Goal: Task Accomplishment & Management: Manage account settings

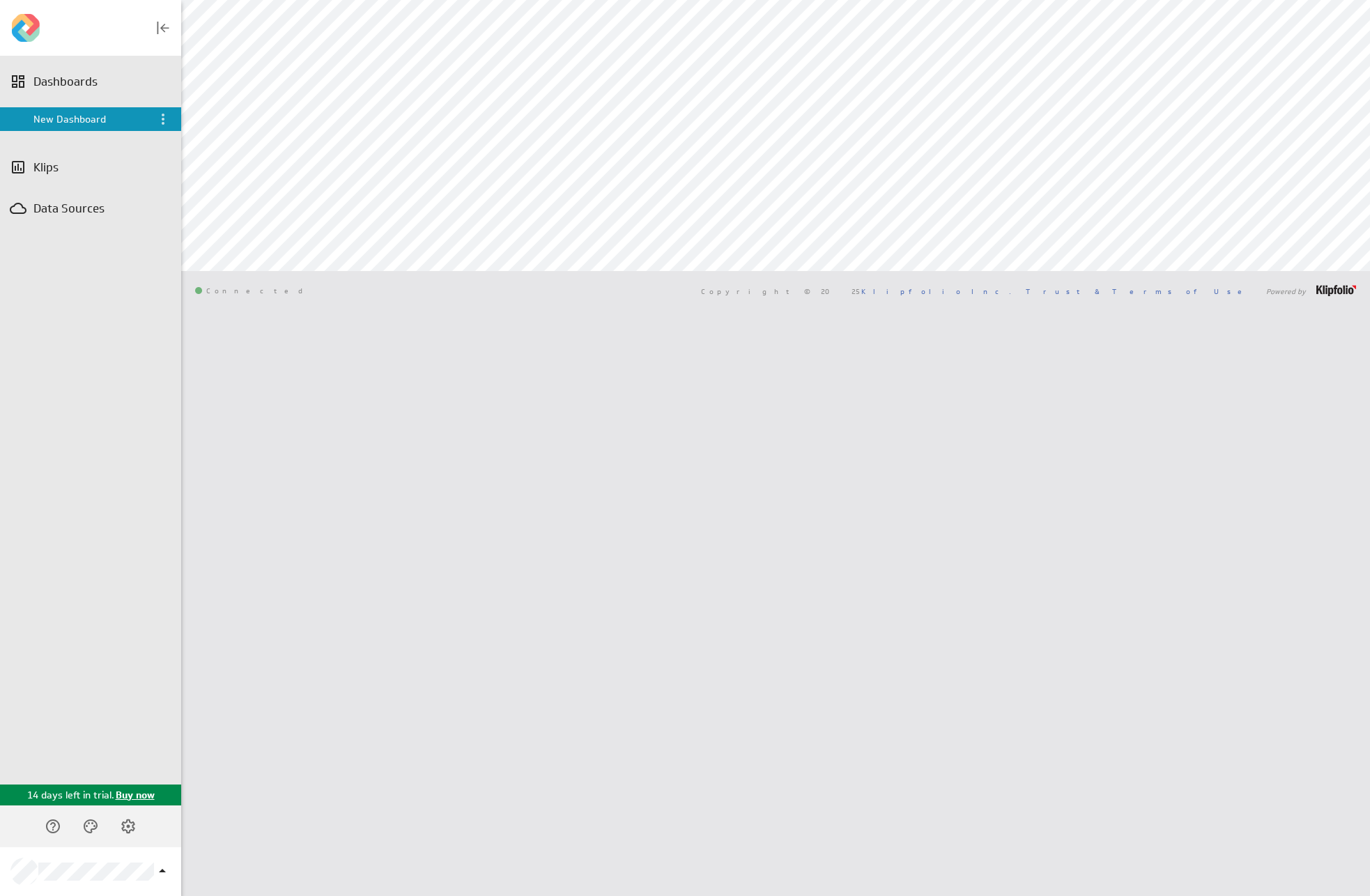
click at [689, 556] on div "Adnan New Dashboard Dashboard Library" at bounding box center [776, 448] width 1189 height 896
click at [40, 92] on div "Dashboards" at bounding box center [91, 81] width 182 height 31
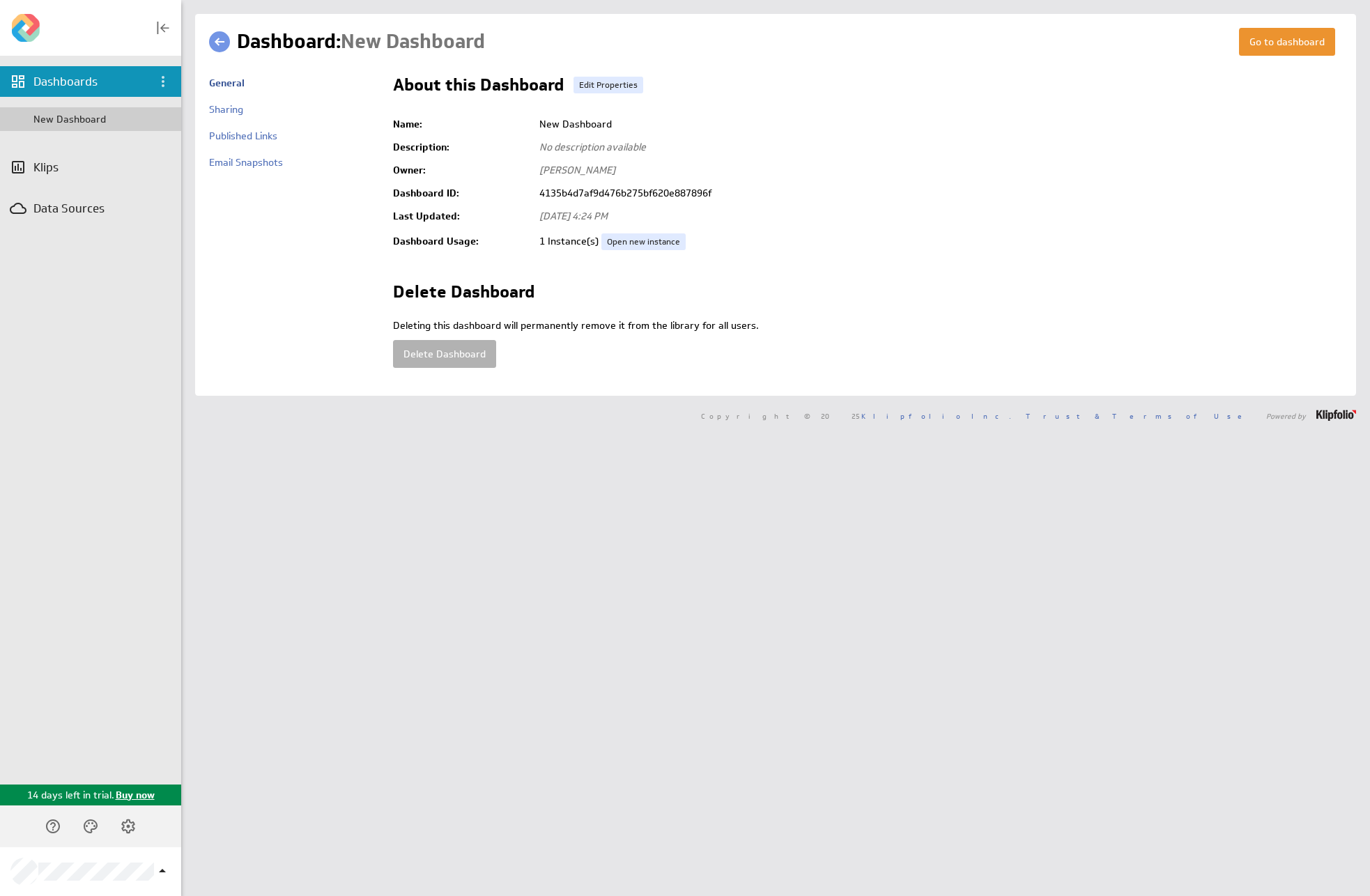
click at [56, 127] on div "New Dashboard" at bounding box center [91, 119] width 182 height 24
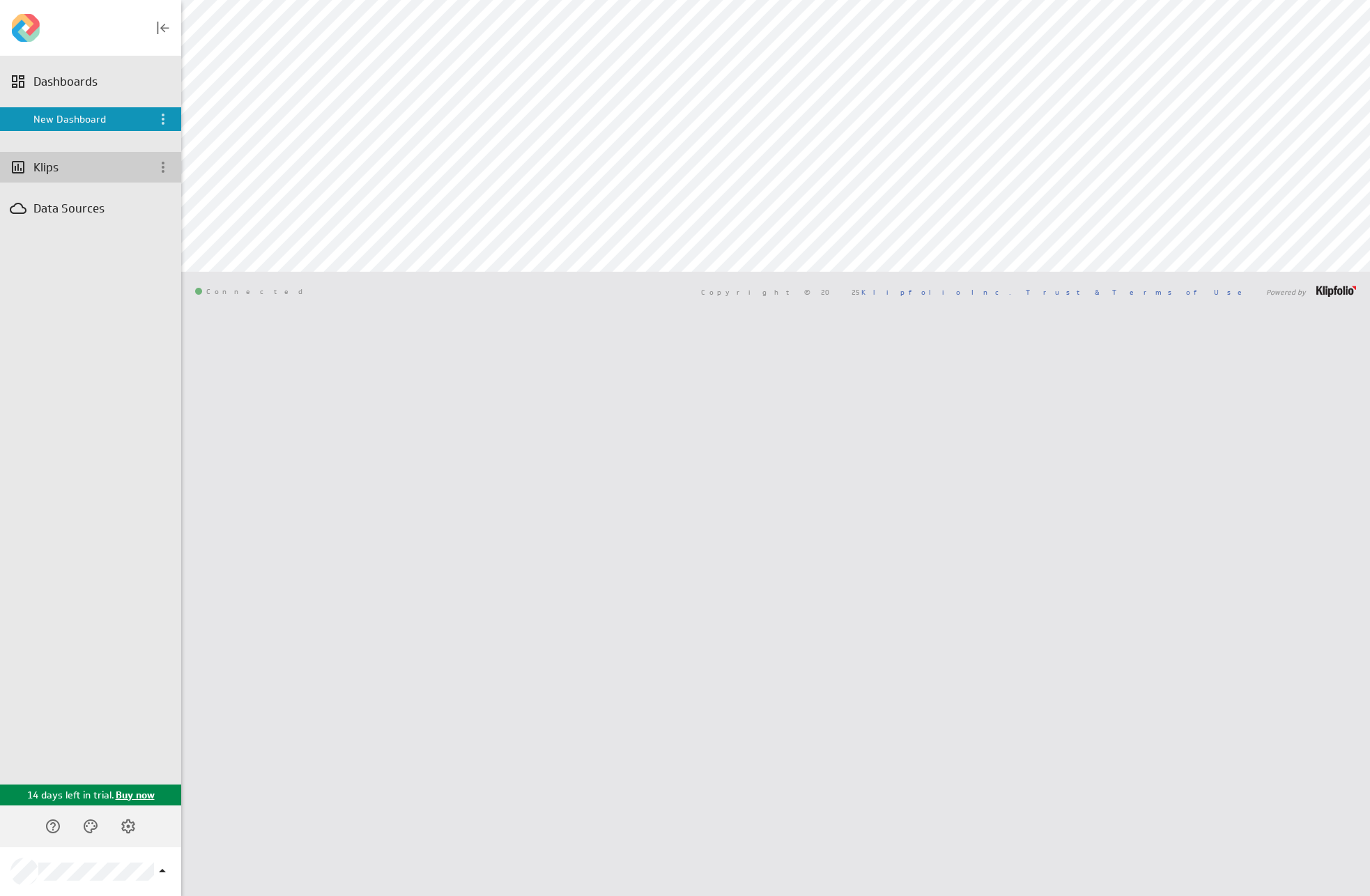
click at [46, 165] on div "Klips" at bounding box center [90, 168] width 114 height 16
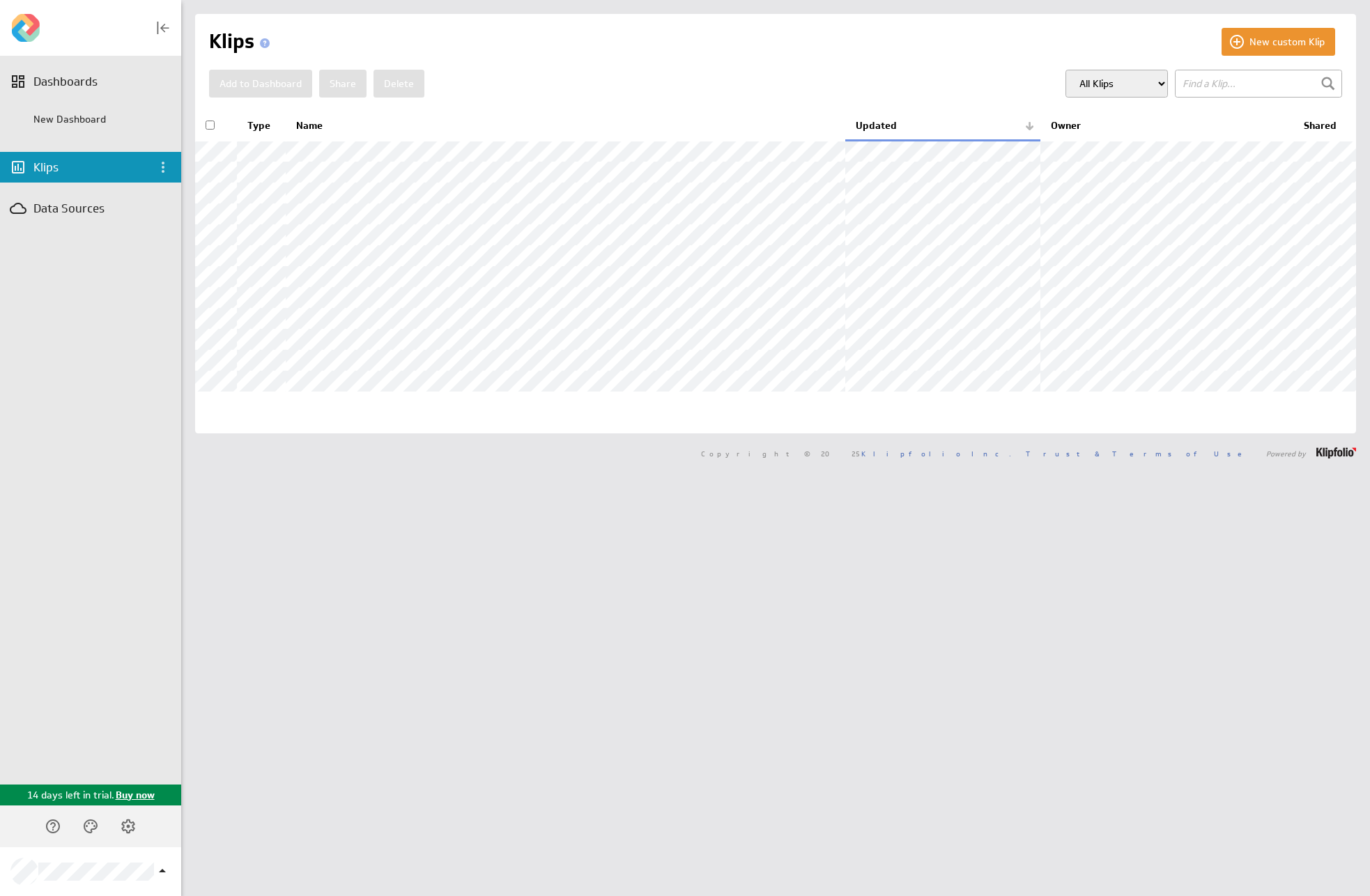
click at [358, 702] on div "New custom Klip Klips Add to Dashboard Share Delete" at bounding box center [776, 448] width 1189 height 896
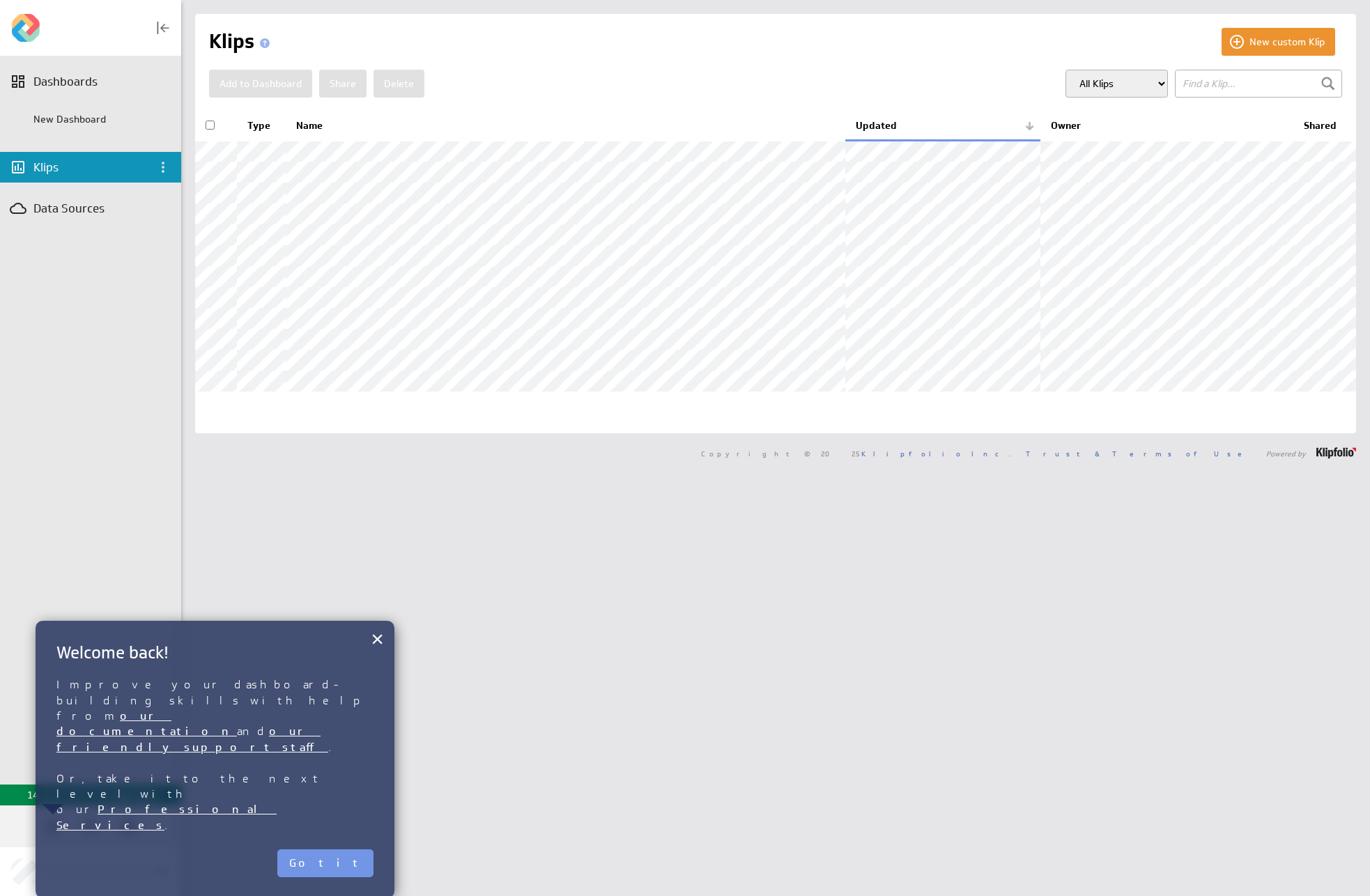
click at [338, 834] on div "Got it" at bounding box center [326, 856] width 96 height 44
click at [341, 850] on button "Got it" at bounding box center [326, 864] width 96 height 28
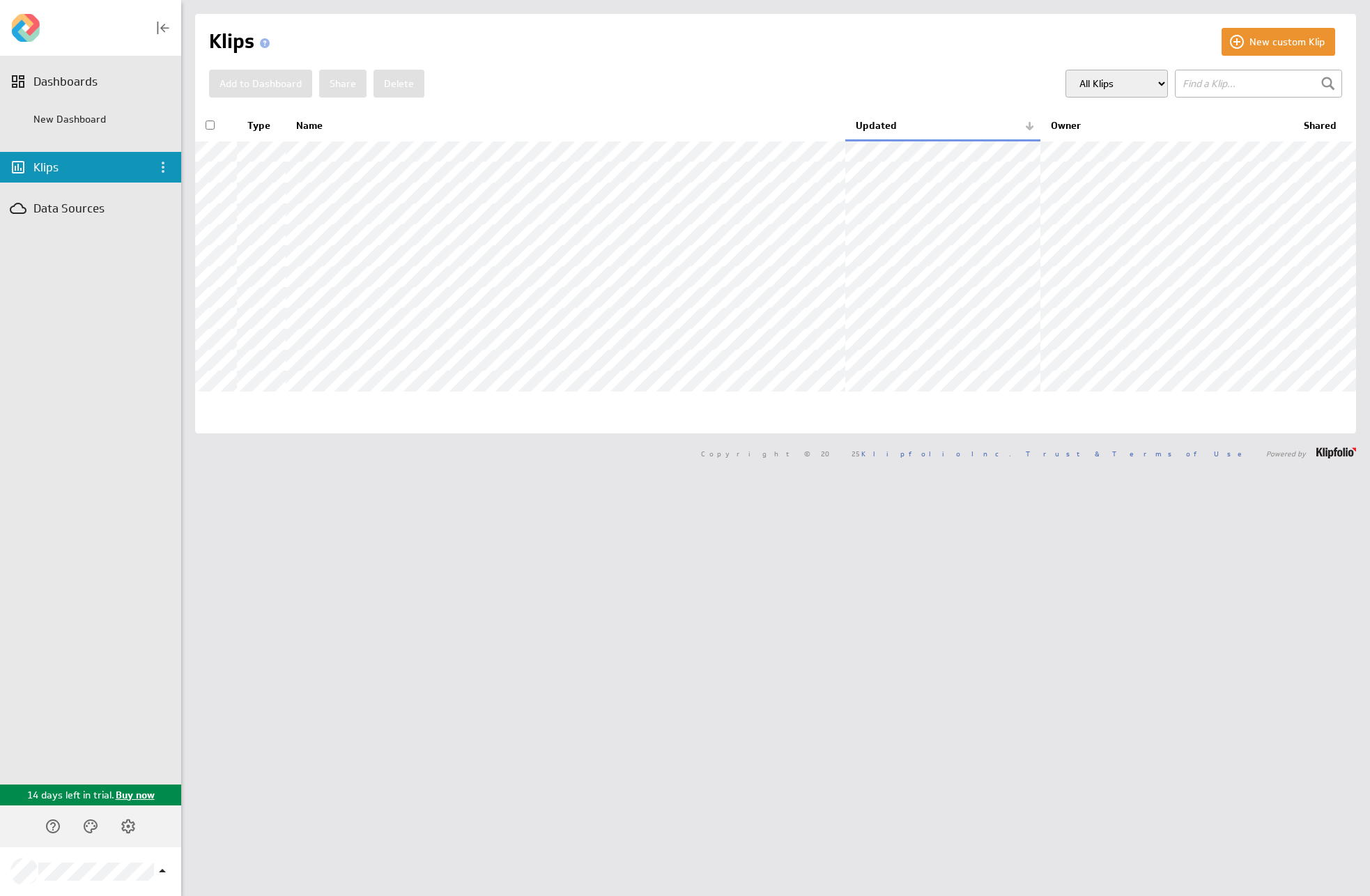
click at [340, 756] on div "New custom Klip Klips Add to Dashboard Share Delete" at bounding box center [776, 448] width 1189 height 896
click at [57, 122] on div "New Dashboard" at bounding box center [103, 119] width 141 height 12
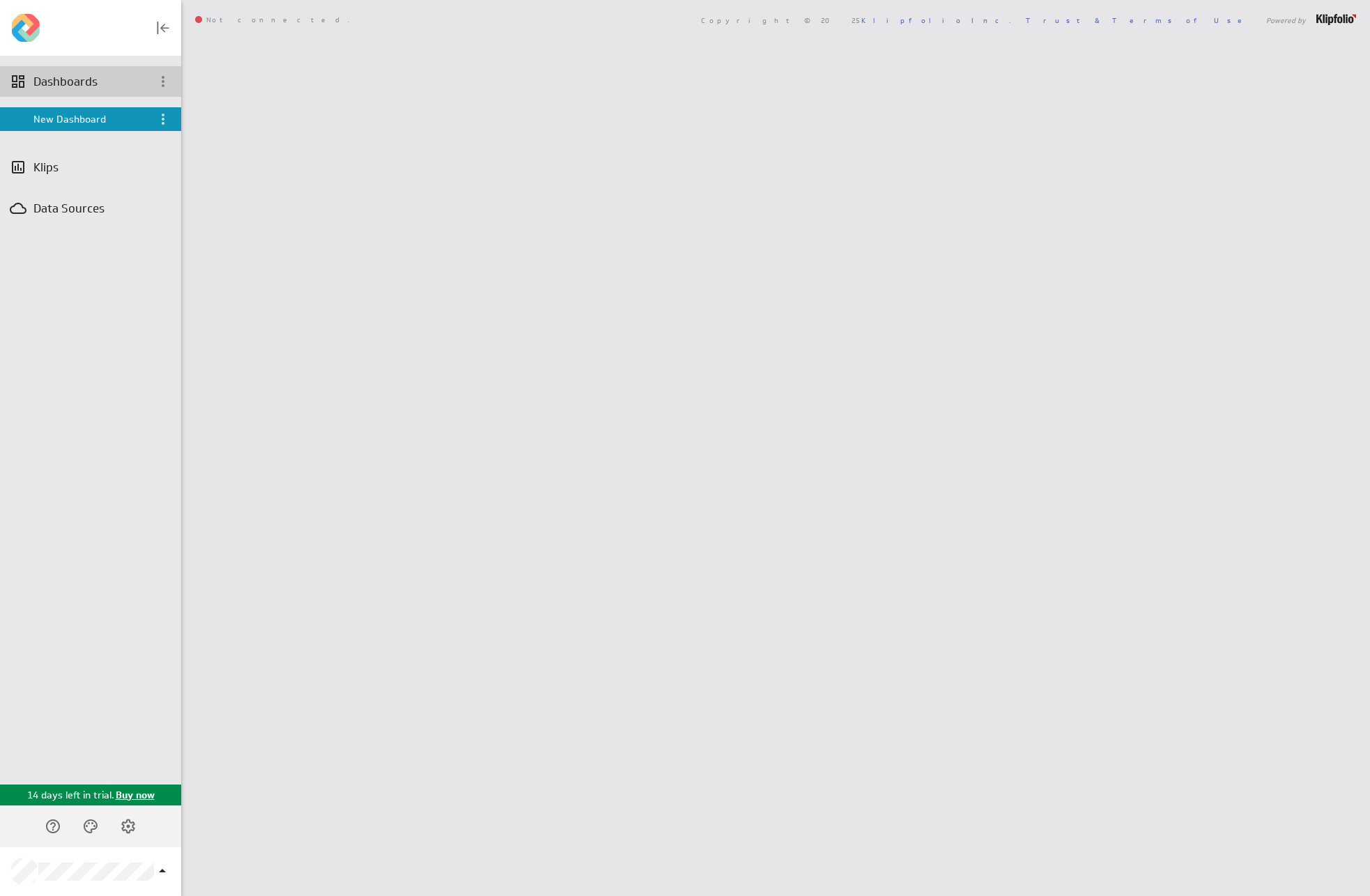
click at [63, 79] on div "Dashboards" at bounding box center [90, 82] width 114 height 16
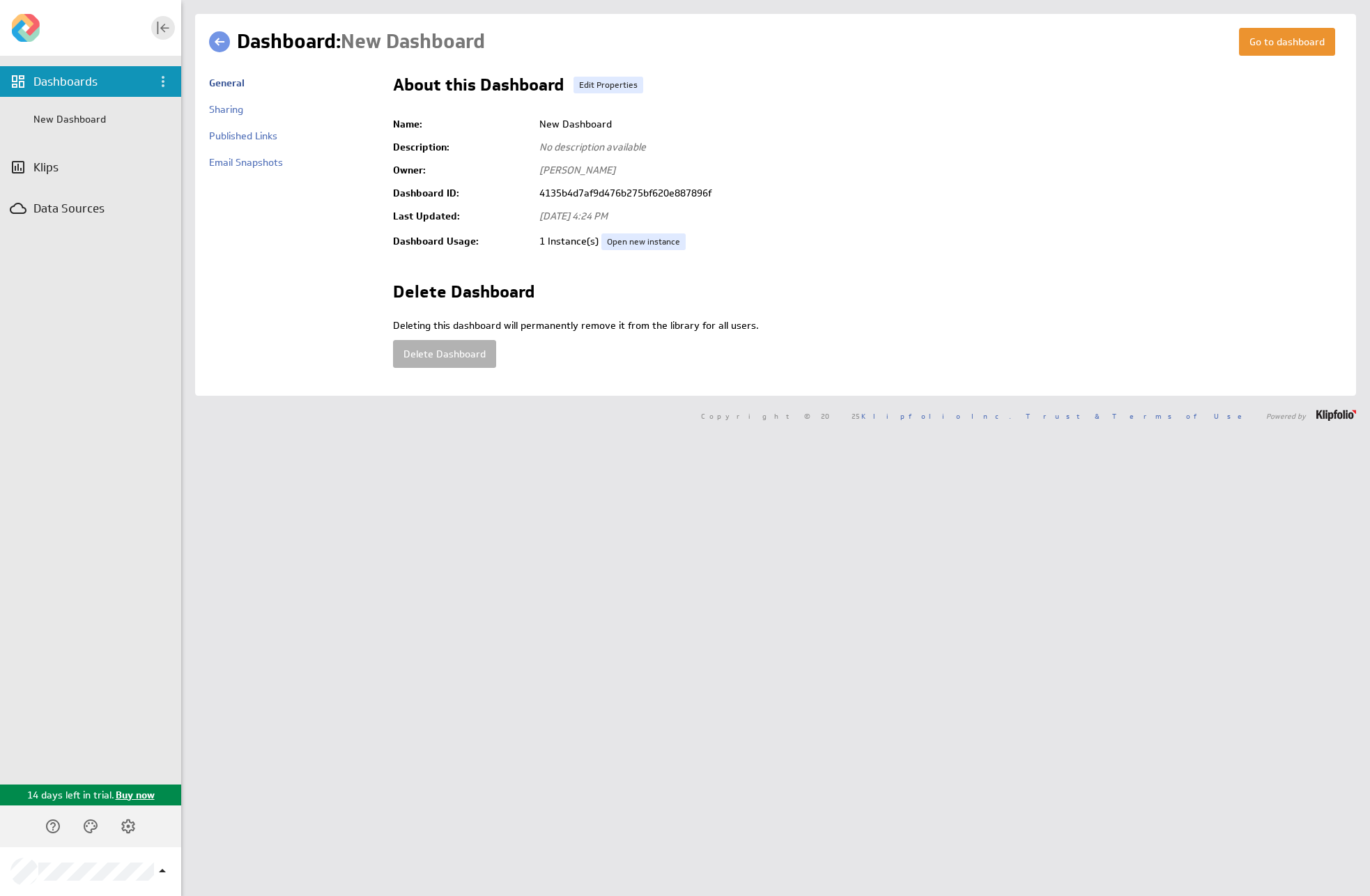
click at [158, 29] on icon "Collapse" at bounding box center [162, 27] width 17 height 17
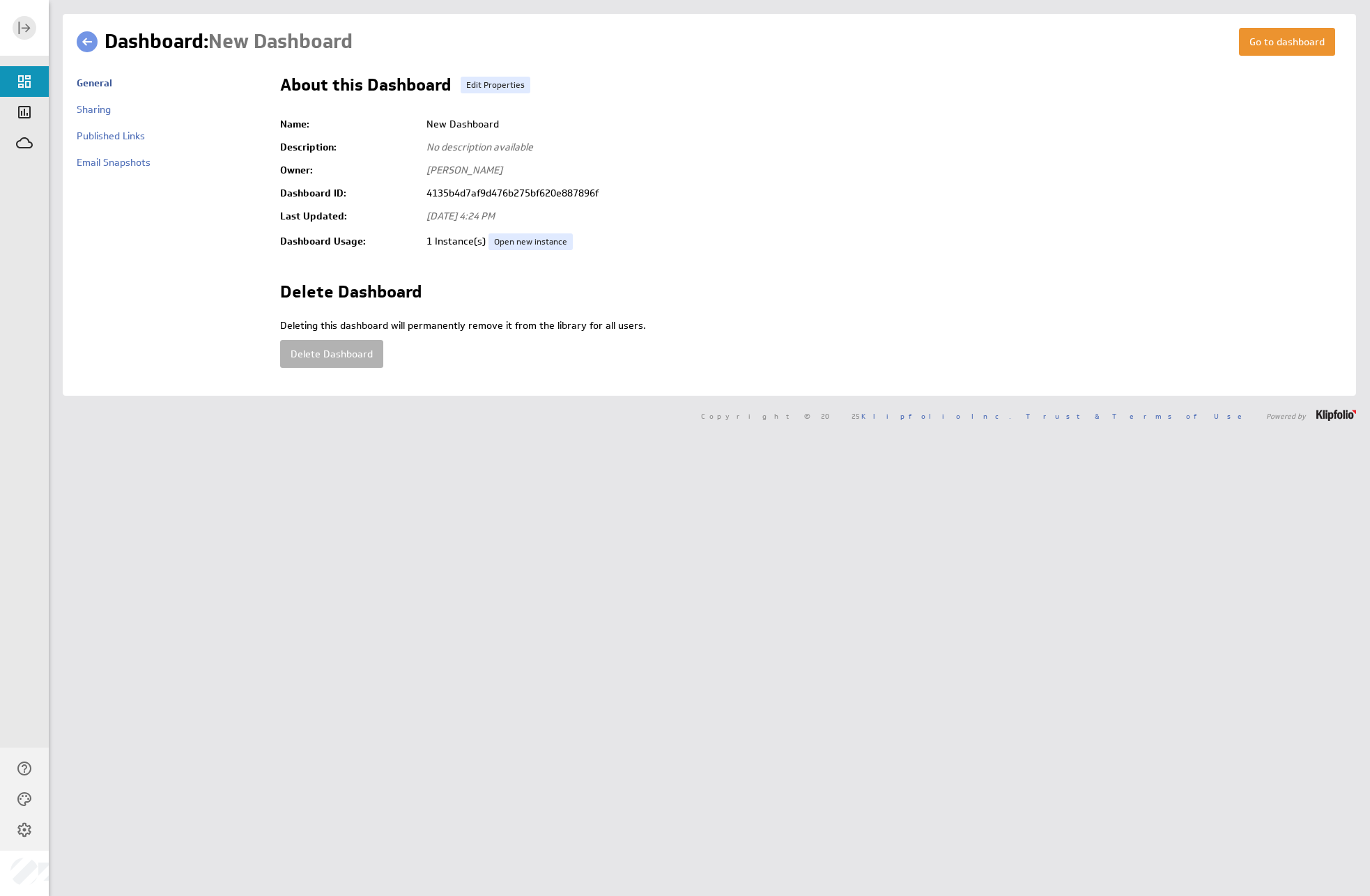
click at [24, 24] on icon "Expand" at bounding box center [24, 27] width 17 height 17
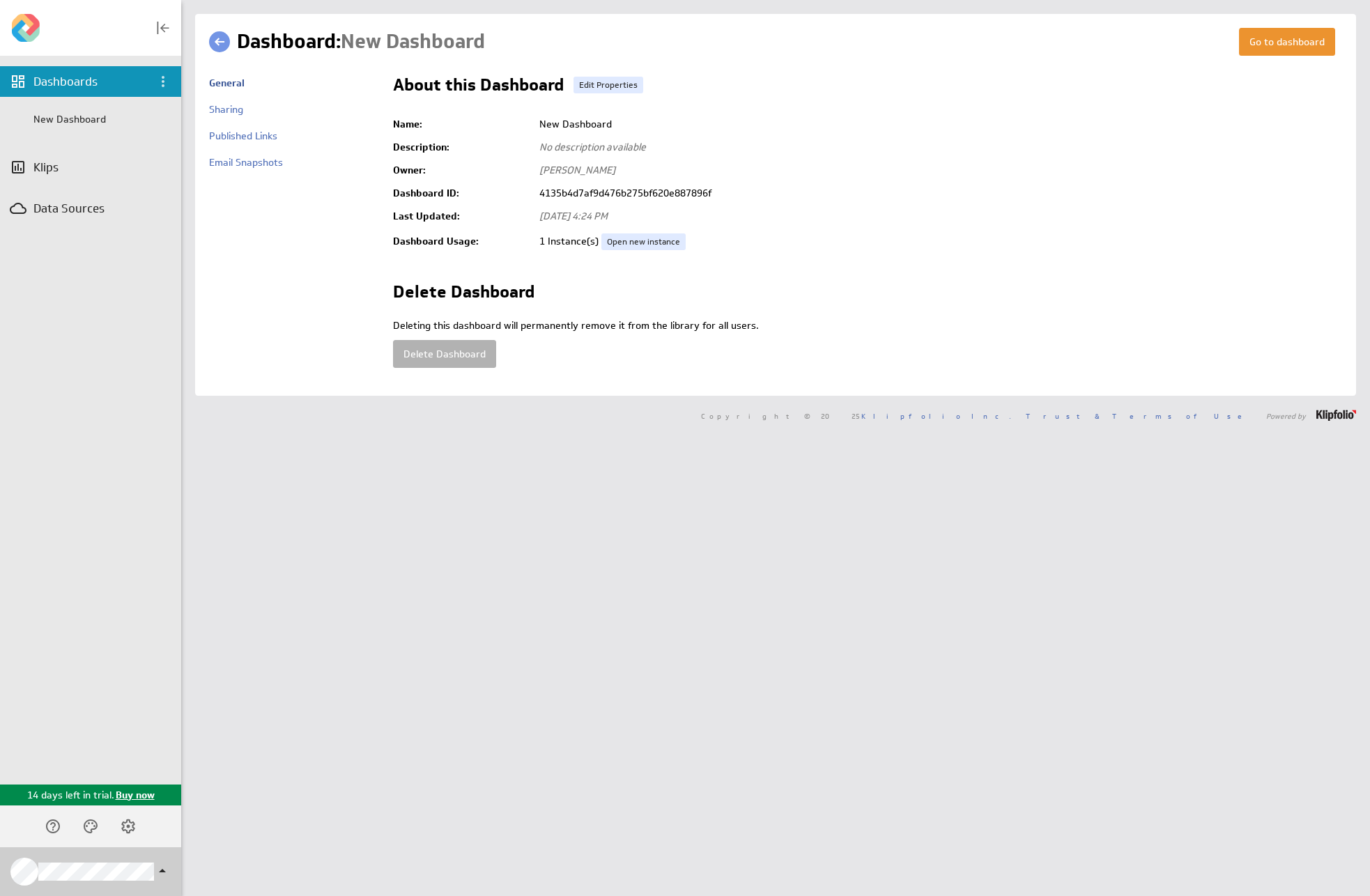
click at [156, 863] on div "Klipfolio Account" at bounding box center [91, 872] width 182 height 49
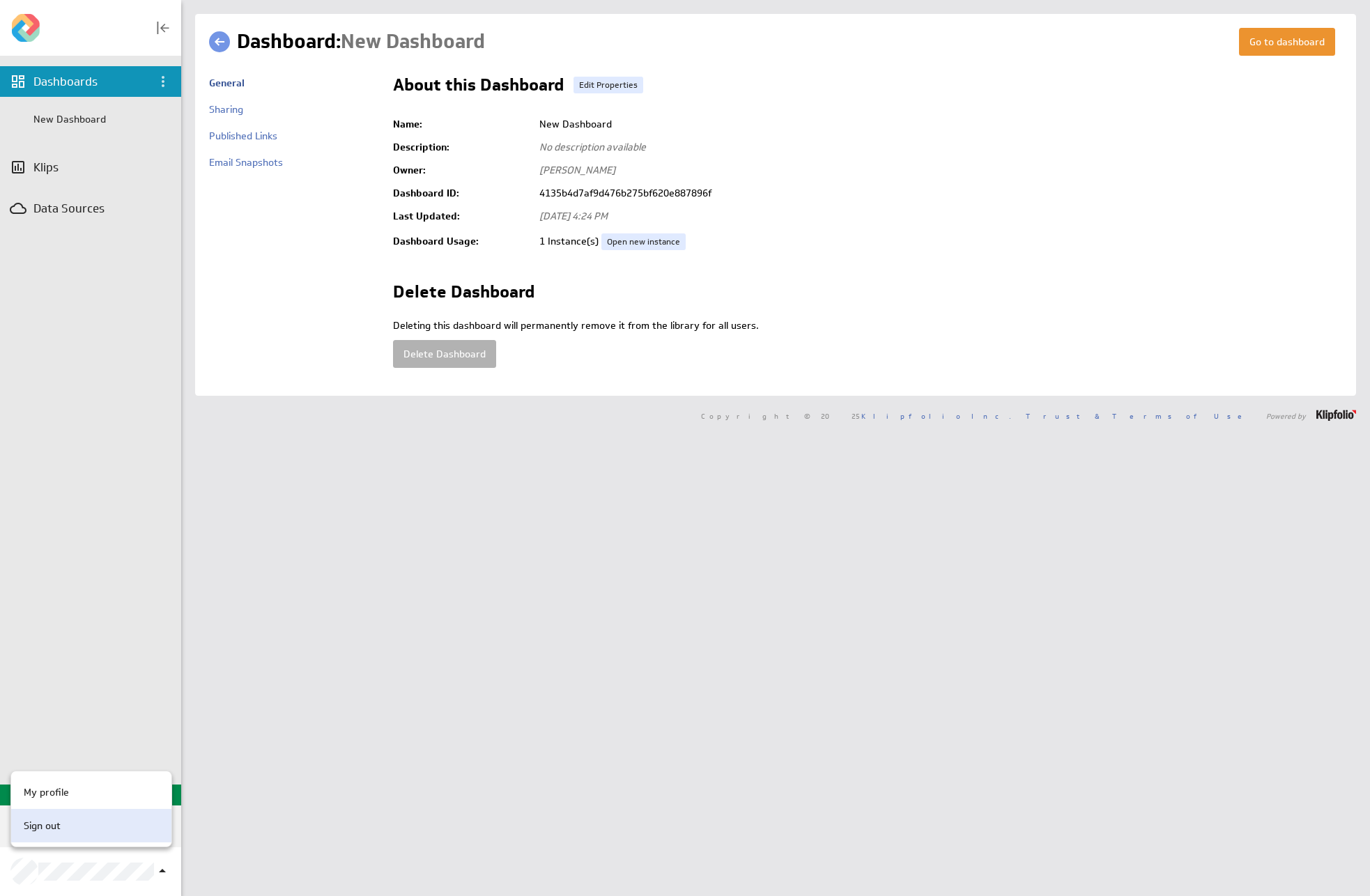
click at [117, 820] on div "Sign out" at bounding box center [89, 826] width 142 height 15
